Goal: Information Seeking & Learning: Learn about a topic

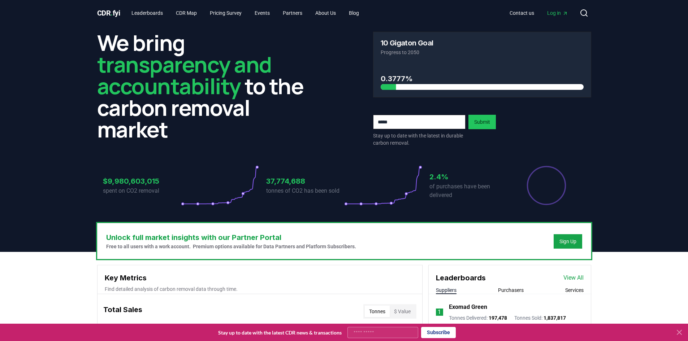
click at [681, 332] on icon at bounding box center [679, 333] width 4 height 4
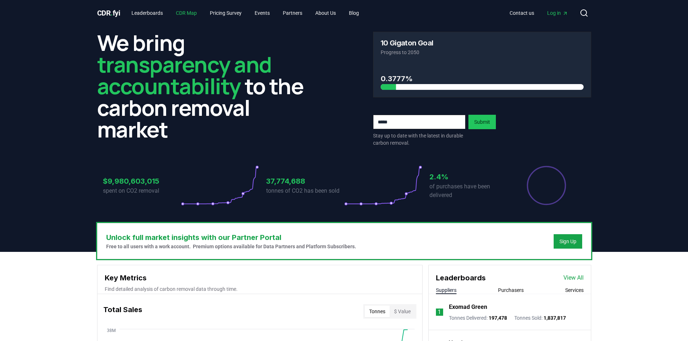
click at [194, 13] on link "CDR Map" at bounding box center [186, 13] width 33 height 13
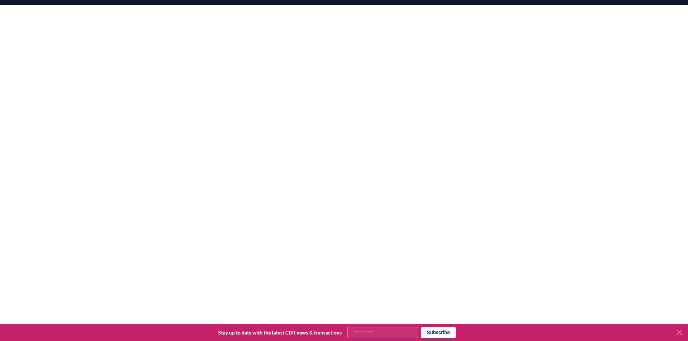
scroll to position [102, 0]
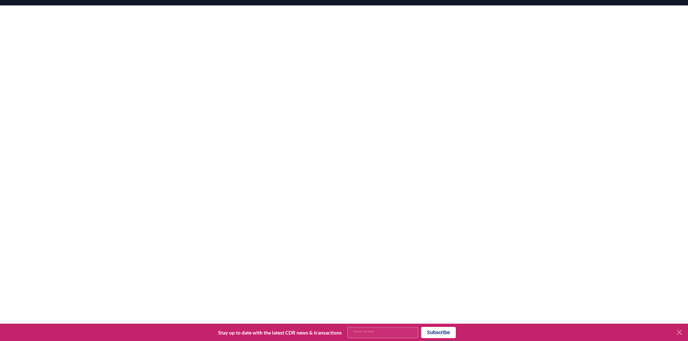
click at [680, 332] on icon at bounding box center [679, 333] width 4 height 4
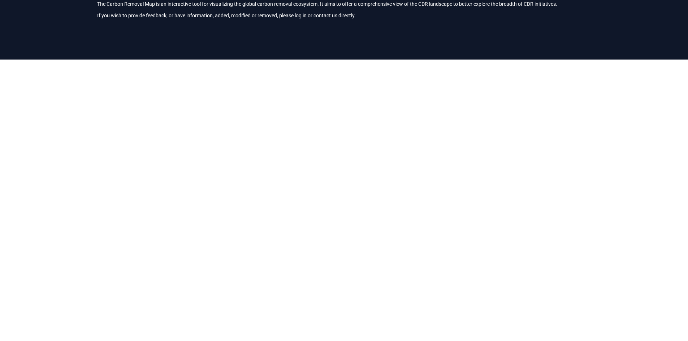
scroll to position [47, 0]
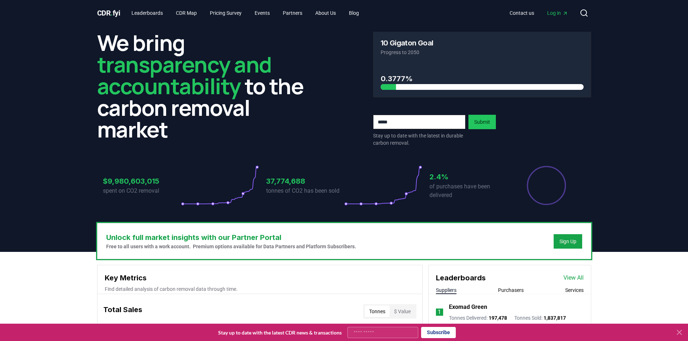
click at [416, 125] on input "email" at bounding box center [419, 122] width 92 height 14
click at [577, 136] on div "Stay up to date with the latest in durable carbon removal. Submit" at bounding box center [482, 131] width 218 height 32
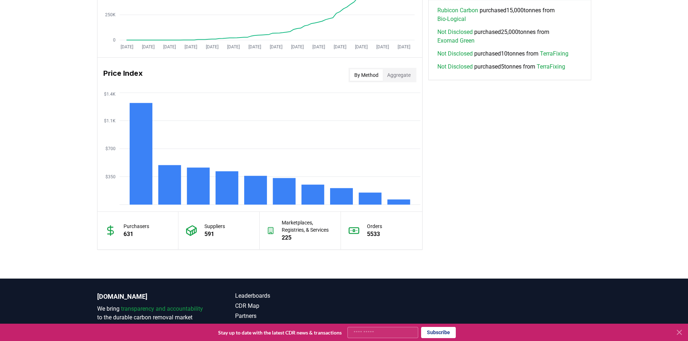
scroll to position [587, 0]
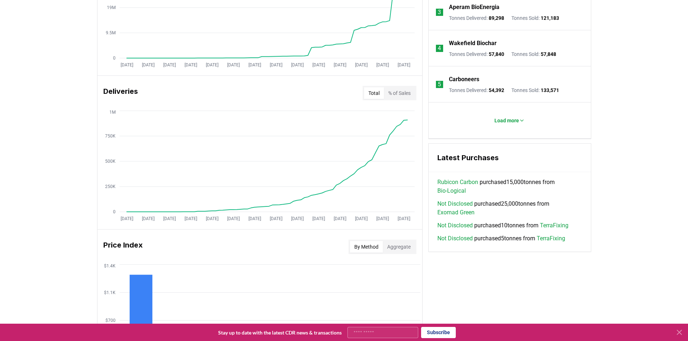
scroll to position [0, 0]
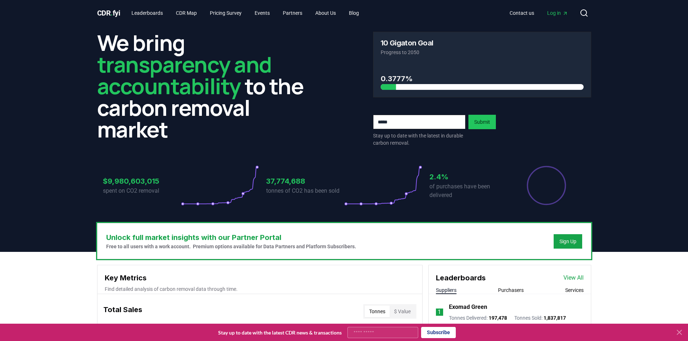
click at [69, 115] on header "We bring transparency and accountability to the carbon removal market 10 Gigato…" at bounding box center [344, 139] width 688 height 226
